Goal: Task Accomplishment & Management: Complete application form

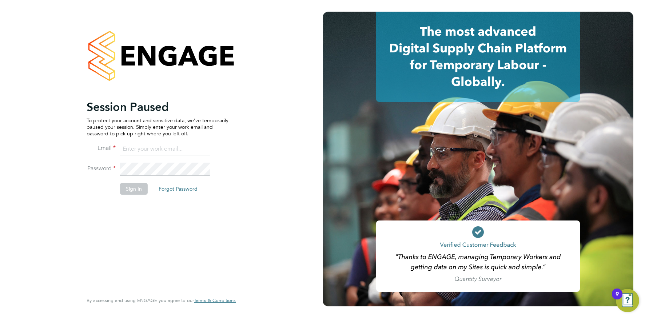
click at [148, 150] on input at bounding box center [165, 149] width 90 height 13
type input "info@cbwstaffingsolutions.com"
click at [129, 190] on button "Sign In" at bounding box center [134, 189] width 28 height 12
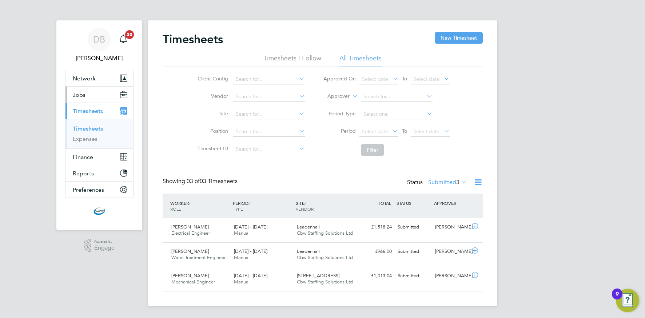
click at [88, 96] on button "Jobs" at bounding box center [100, 95] width 68 height 16
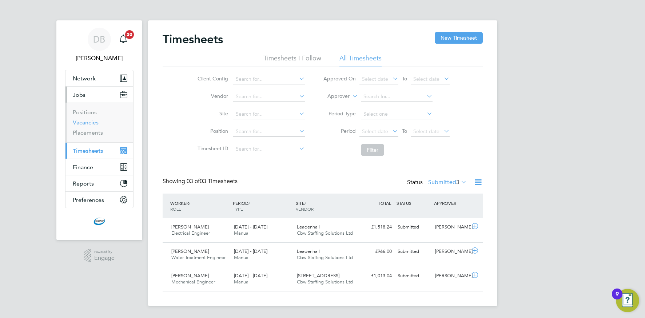
click at [85, 123] on link "Vacancies" at bounding box center [86, 122] width 26 height 7
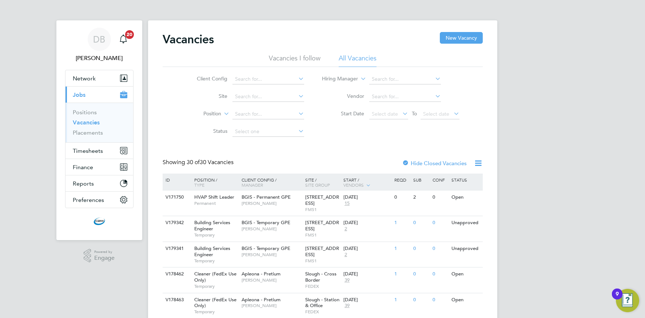
click at [297, 79] on icon at bounding box center [297, 79] width 0 height 10
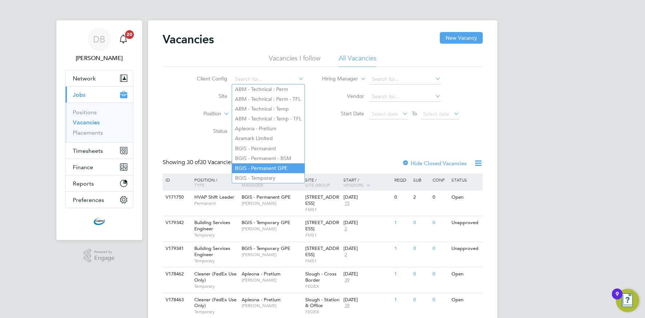
click at [268, 165] on li "BGIS - Permanent GPE" at bounding box center [268, 168] width 72 height 10
type input "BGIS - Permanent GPE"
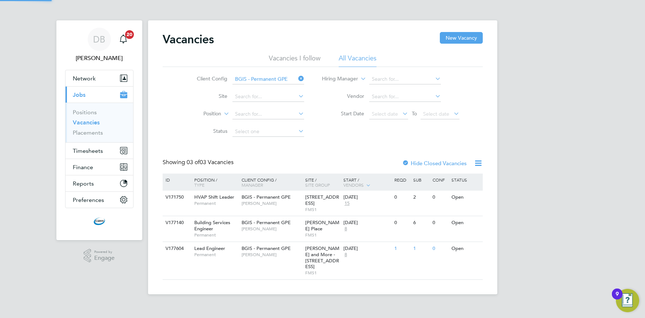
click at [297, 79] on icon at bounding box center [297, 79] width 0 height 10
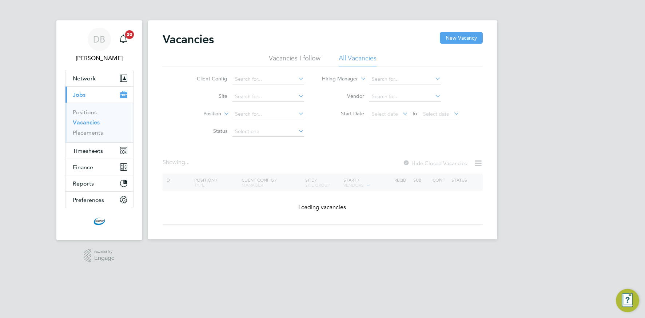
click at [297, 79] on icon at bounding box center [297, 79] width 0 height 10
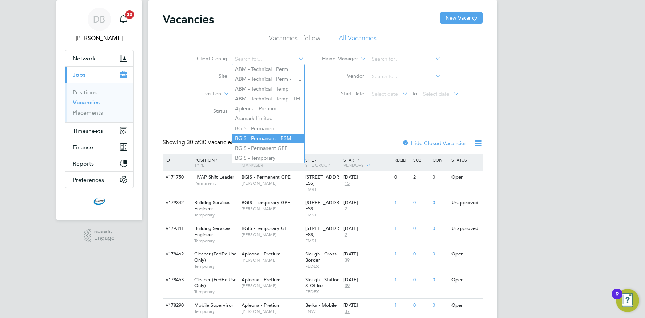
scroll to position [23, 0]
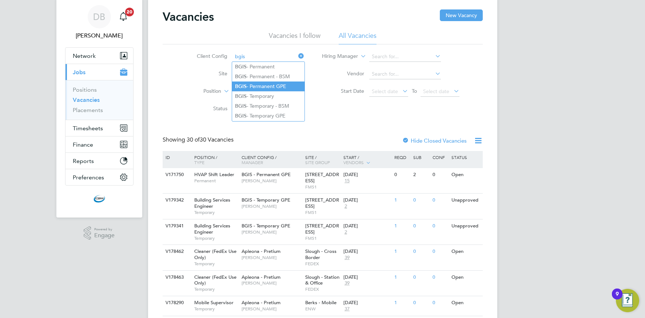
click at [258, 111] on li "BGIS - Temporary GPE" at bounding box center [268, 116] width 72 height 10
type input "BGIS - Temporary GPE"
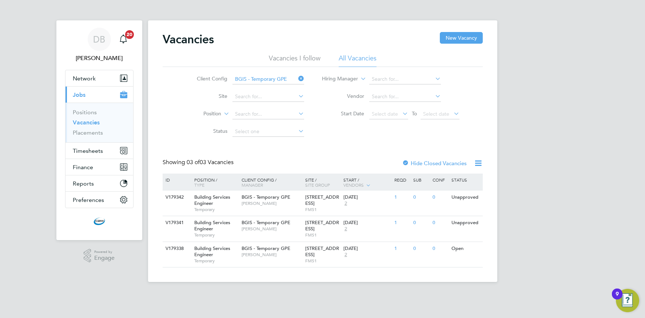
click at [297, 79] on icon at bounding box center [297, 79] width 0 height 10
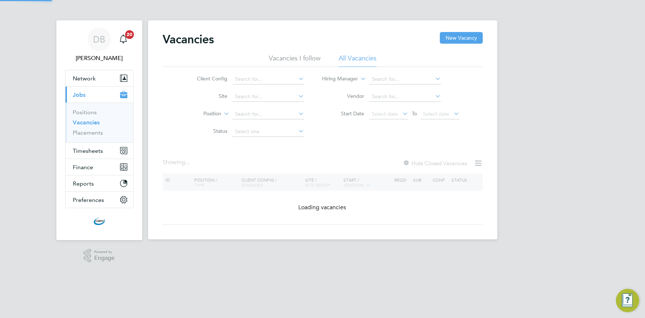
click at [297, 79] on icon at bounding box center [297, 79] width 0 height 10
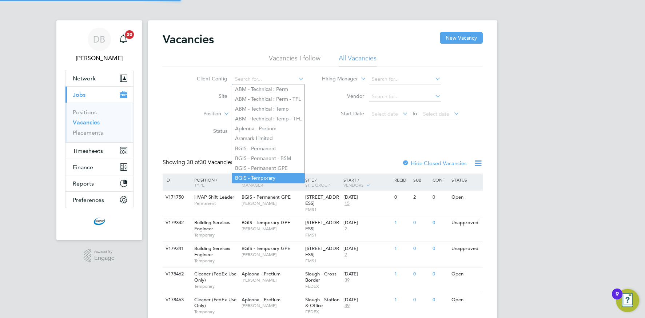
click at [273, 174] on li "BGIS - Temporary" at bounding box center [268, 178] width 72 height 10
type input "BGIS - Temporary"
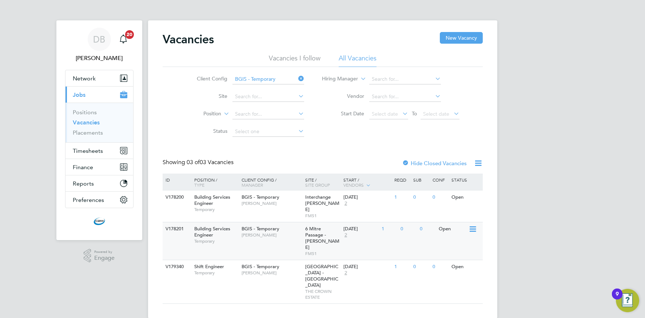
click at [318, 251] on span "FMS1" at bounding box center [322, 254] width 35 height 6
click at [264, 208] on div "BGIS - Temporary Glen Cook" at bounding box center [272, 200] width 64 height 19
click at [310, 289] on span "THE CROWN ESTATE" at bounding box center [322, 294] width 35 height 11
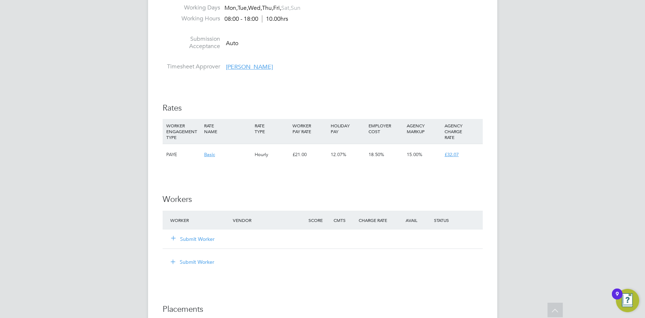
scroll to position [790, 0]
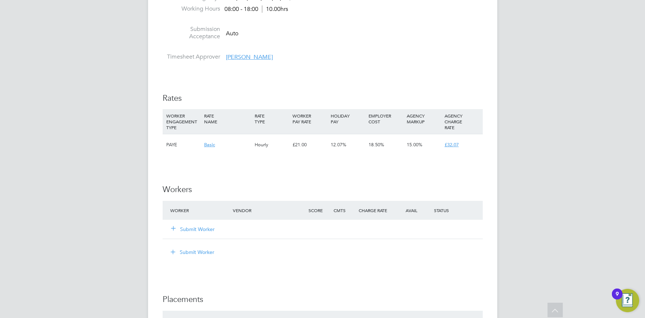
drag, startPoint x: 197, startPoint y: 231, endPoint x: 203, endPoint y: 230, distance: 5.7
click at [197, 231] on button "Submit Worker" at bounding box center [193, 229] width 44 height 7
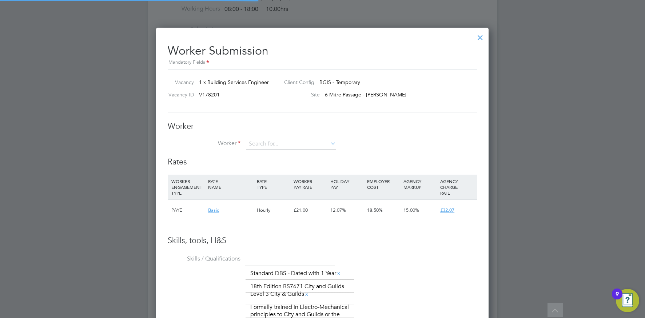
scroll to position [497, 333]
type input "m"
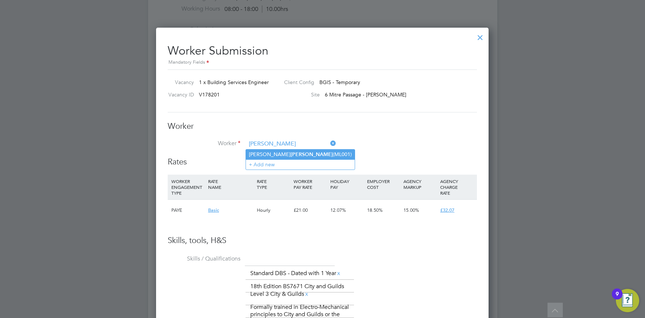
click at [280, 158] on li "[PERSON_NAME] (ML001)" at bounding box center [300, 155] width 109 height 10
type input "[PERSON_NAME] (ML001)"
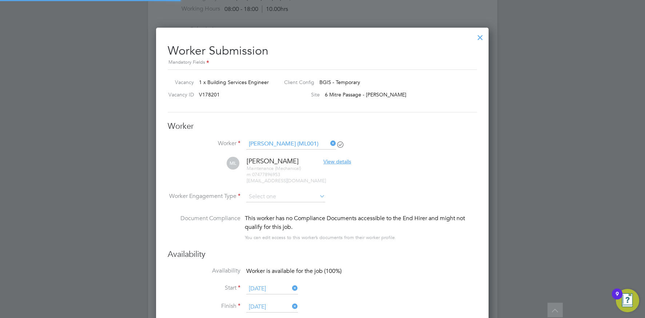
scroll to position [660, 333]
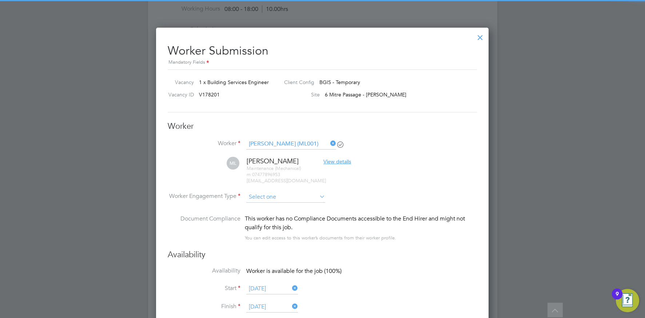
click at [268, 196] on input at bounding box center [285, 197] width 79 height 11
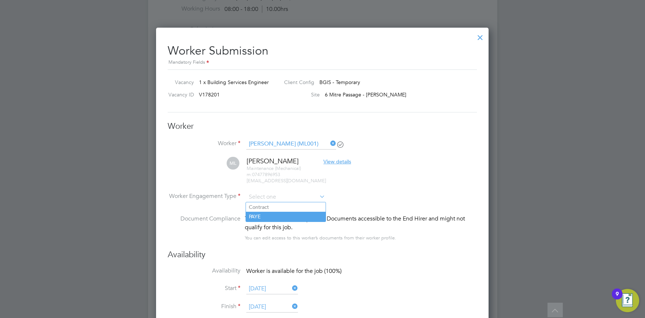
click at [261, 218] on li "PAYE" at bounding box center [286, 216] width 80 height 9
type input "PAYE"
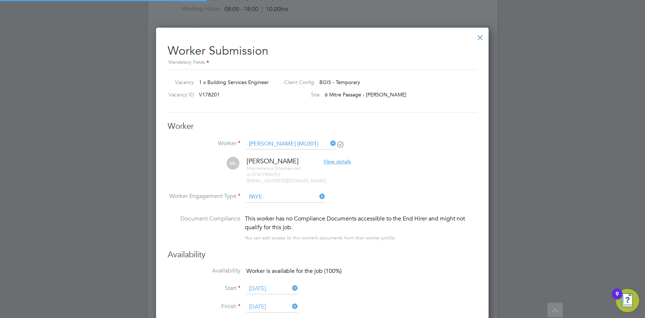
scroll to position [0, 0]
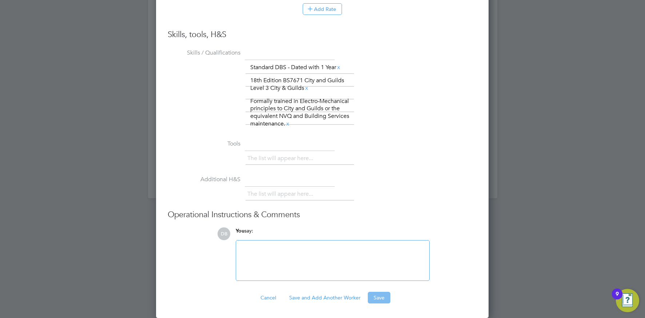
drag, startPoint x: 372, startPoint y: 295, endPoint x: 365, endPoint y: 293, distance: 6.7
click at [371, 295] on button "Save" at bounding box center [379, 298] width 23 height 12
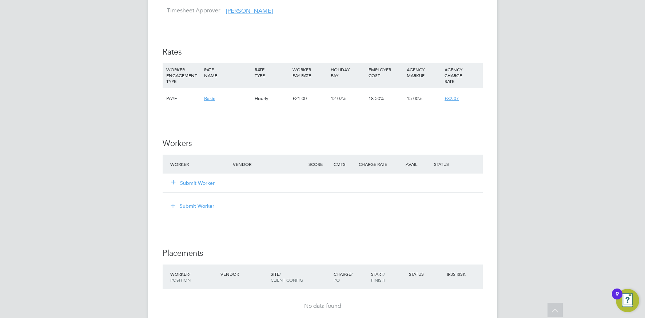
scroll to position [844, 0]
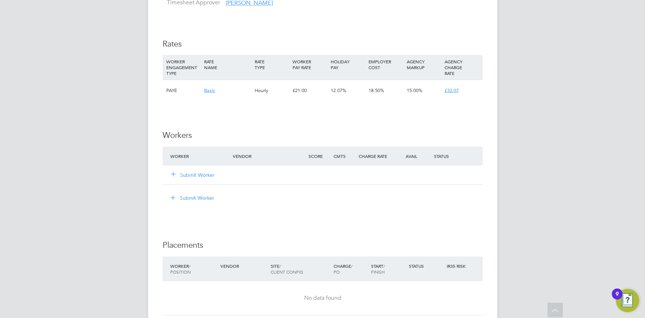
click at [208, 173] on button "Submit Worker" at bounding box center [193, 174] width 44 height 7
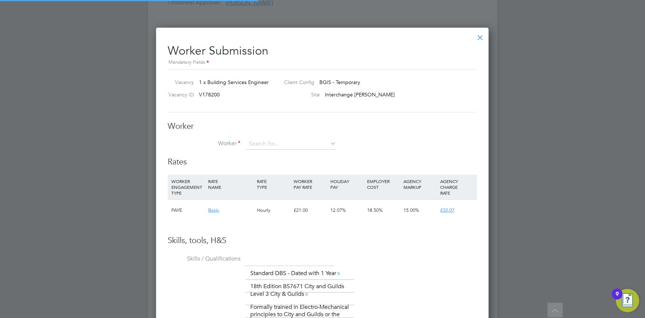
scroll to position [0, 0]
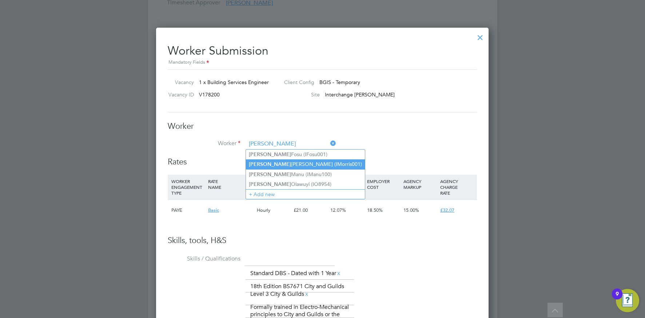
click at [277, 164] on li "Isaac Morris (IMorris001)" at bounding box center [305, 164] width 119 height 10
type input "Isaac Morris (IMorris001)"
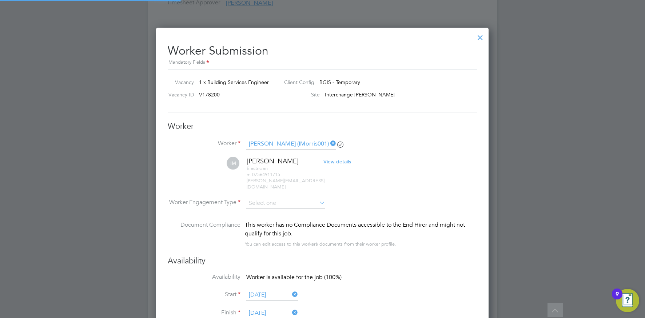
scroll to position [660, 333]
click at [274, 198] on input at bounding box center [285, 203] width 79 height 11
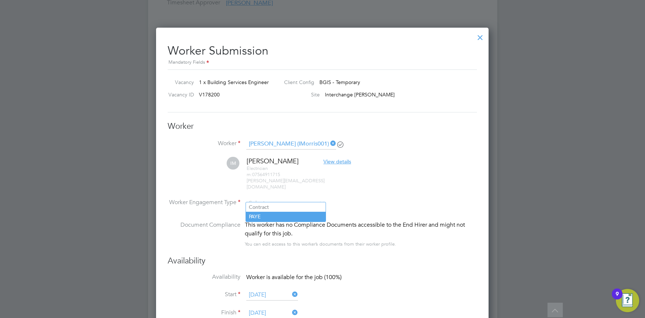
drag, startPoint x: 269, startPoint y: 214, endPoint x: 278, endPoint y: 215, distance: 9.1
click at [269, 214] on li "PAYE" at bounding box center [286, 216] width 80 height 9
type input "PAYE"
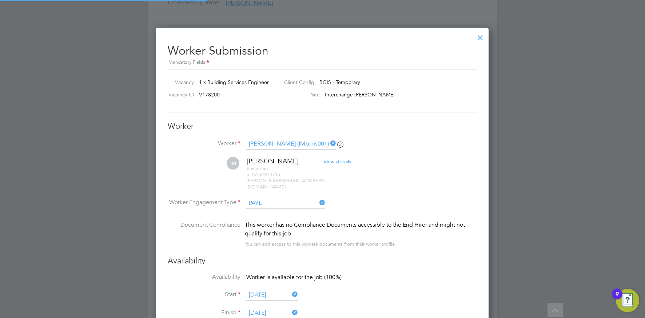
scroll to position [21, 37]
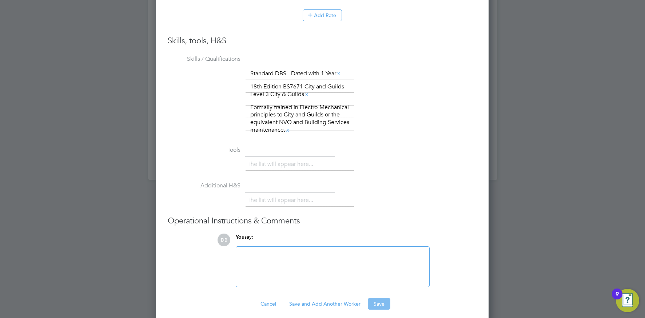
click at [376, 298] on button "Save" at bounding box center [379, 304] width 23 height 12
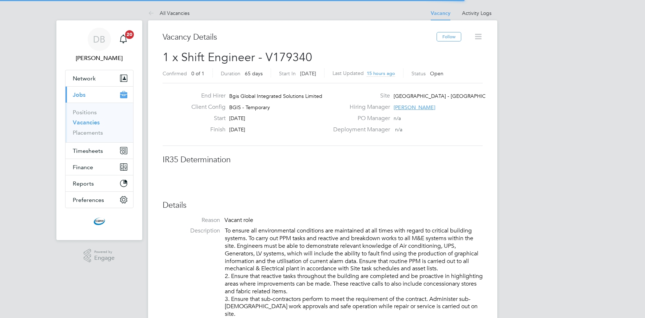
scroll to position [21, 51]
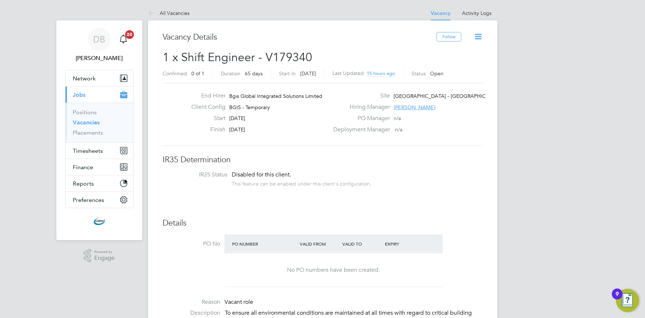
click at [406, 108] on span "Adam Janes" at bounding box center [415, 107] width 42 height 7
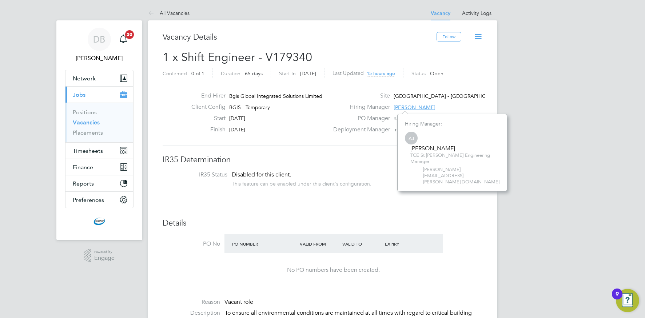
scroll to position [46, 110]
click at [448, 112] on div "Hiring Manager Adam Janes" at bounding box center [407, 108] width 157 height 11
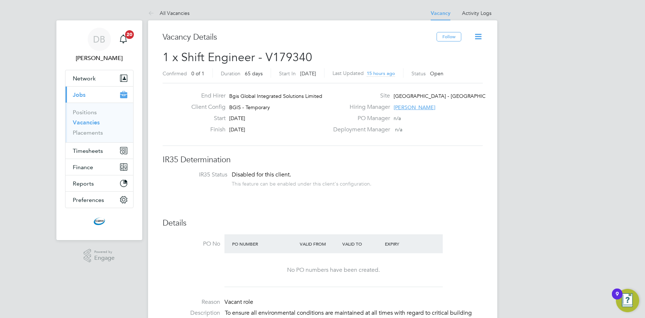
click at [413, 108] on span "Adam Janes" at bounding box center [415, 107] width 42 height 7
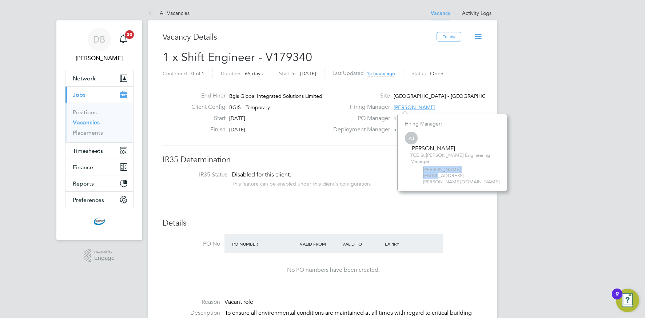
drag, startPoint x: 473, startPoint y: 149, endPoint x: 412, endPoint y: 151, distance: 61.5
click at [411, 149] on div "AJ Adam Janes TCE St James Engineering Manager adam.janes@bgis.com" at bounding box center [452, 158] width 95 height 54
copy span "adam.janes@bgis.com"
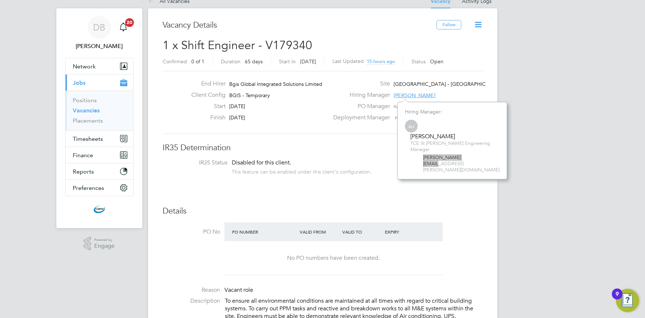
scroll to position [13, 0]
drag, startPoint x: 92, startPoint y: 122, endPoint x: 108, endPoint y: 128, distance: 16.6
click at [92, 122] on link "Placements" at bounding box center [88, 119] width 30 height 7
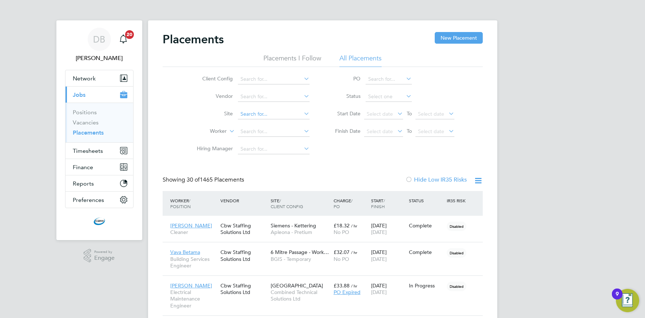
click at [253, 112] on input at bounding box center [274, 114] width 72 height 10
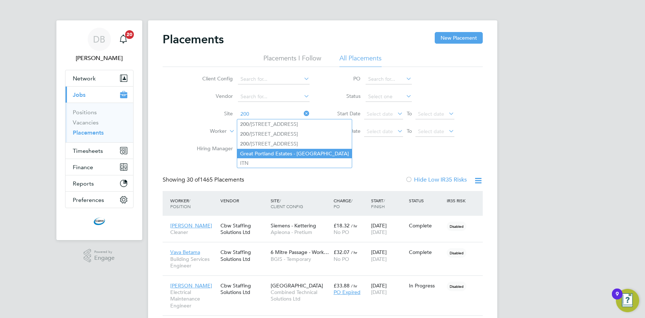
click at [268, 153] on li "Great Portland Estates - Grays Inn Road" at bounding box center [294, 153] width 115 height 9
type input "Great Portland Estates - Grays Inn Road"
